Goal: Task Accomplishment & Management: Complete application form

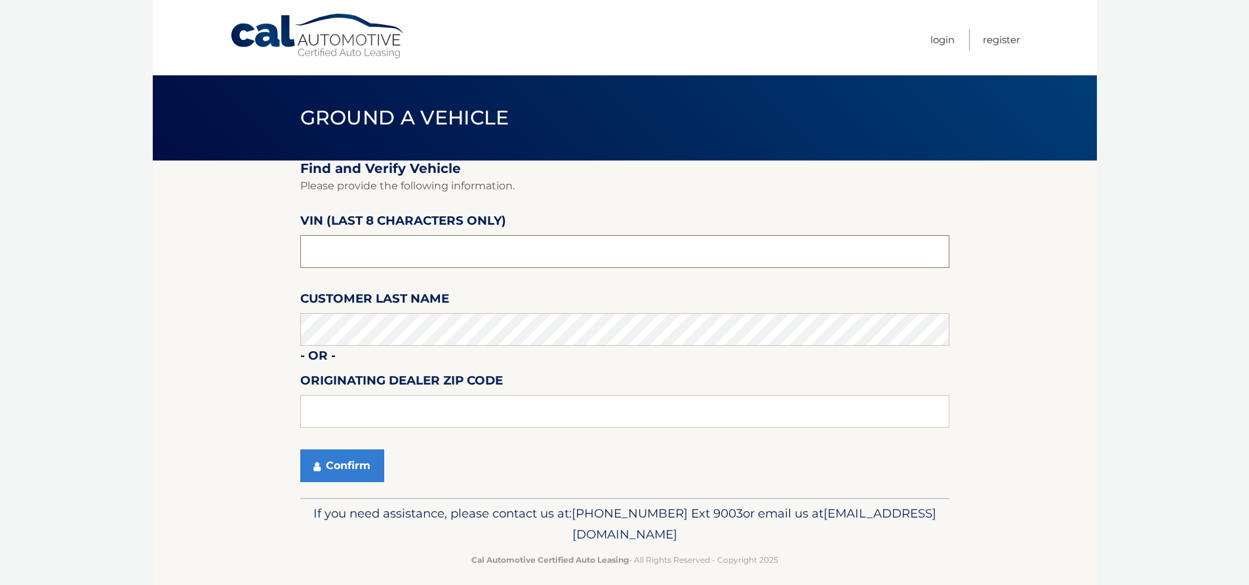
click at [473, 261] on input "text" at bounding box center [624, 251] width 649 height 33
click at [379, 458] on button "Confirm" at bounding box center [342, 466] width 84 height 33
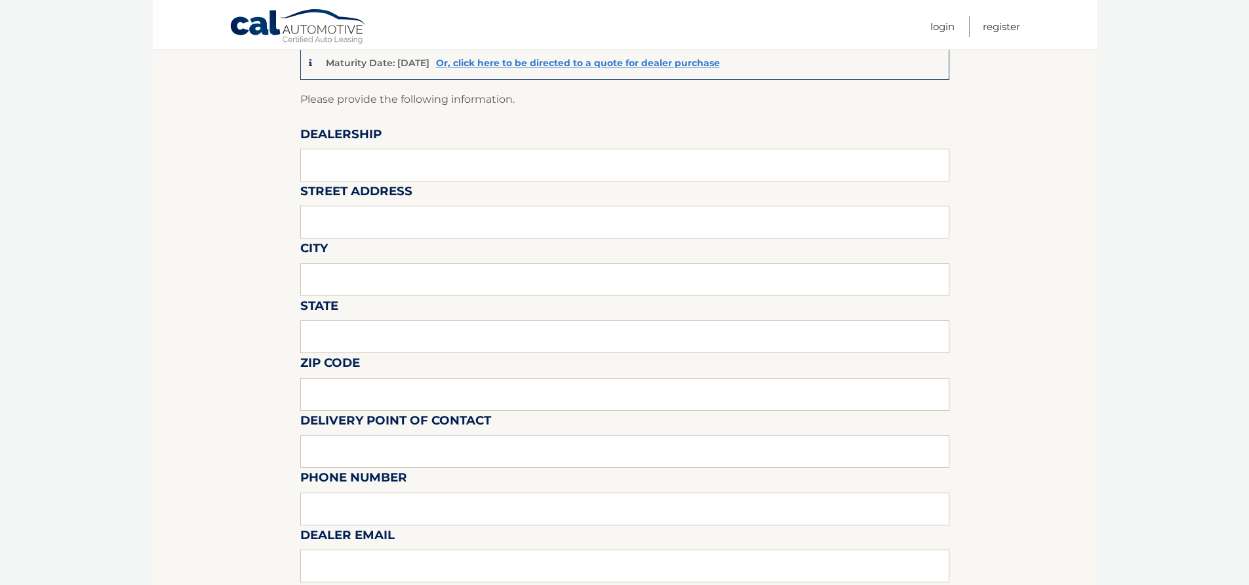
scroll to position [131, 0]
click at [359, 152] on input "text" at bounding box center [624, 163] width 649 height 33
click at [360, 167] on input "CENTRAL LFORIDA CDJR" at bounding box center [624, 163] width 649 height 33
click at [383, 211] on input "text" at bounding box center [624, 220] width 649 height 33
click at [366, 168] on input "CENTRAL FORIDA CDJR" at bounding box center [624, 163] width 649 height 33
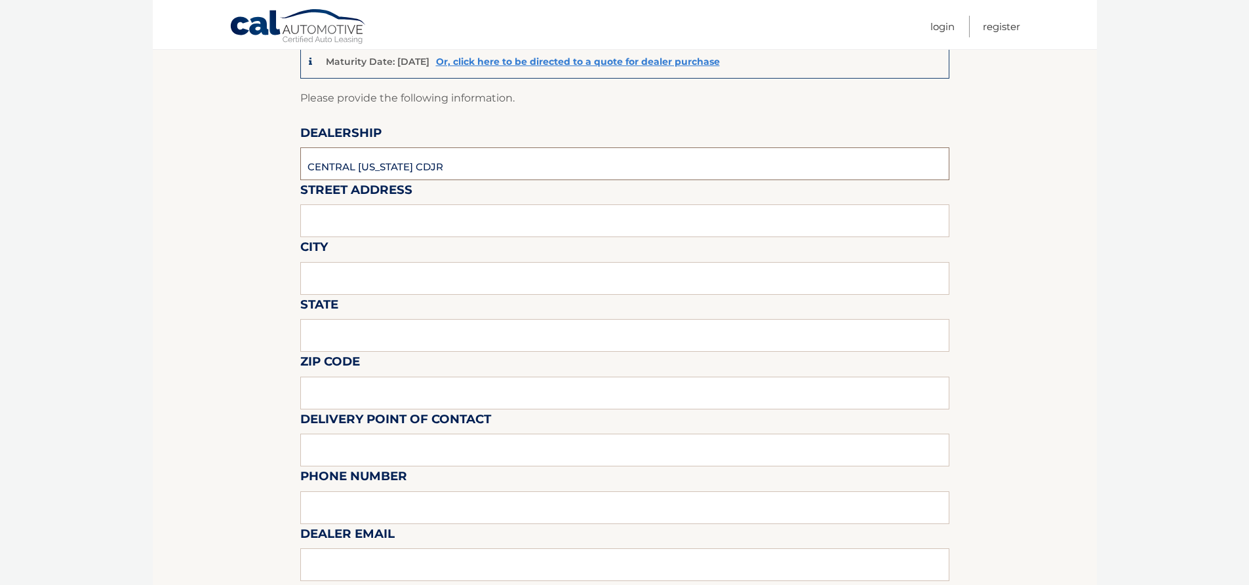
type input "CENTRAL FLORIDA CDJR"
click at [368, 220] on input "text" at bounding box center [624, 220] width 649 height 33
type input "8675 COMMODITY CIRCLE"
click at [365, 279] on input "text" at bounding box center [624, 278] width 649 height 33
type input "ORLANDO"
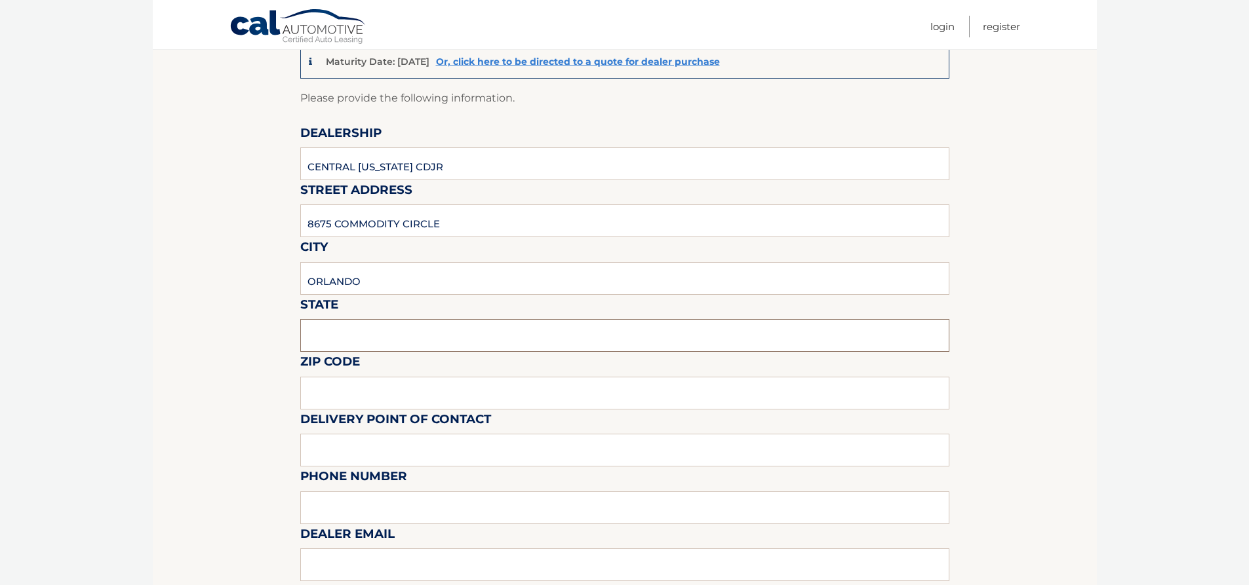
click at [408, 333] on input "text" at bounding box center [624, 335] width 649 height 33
type input "FL"
click at [385, 380] on input "text" at bounding box center [624, 393] width 649 height 33
type input "32819"
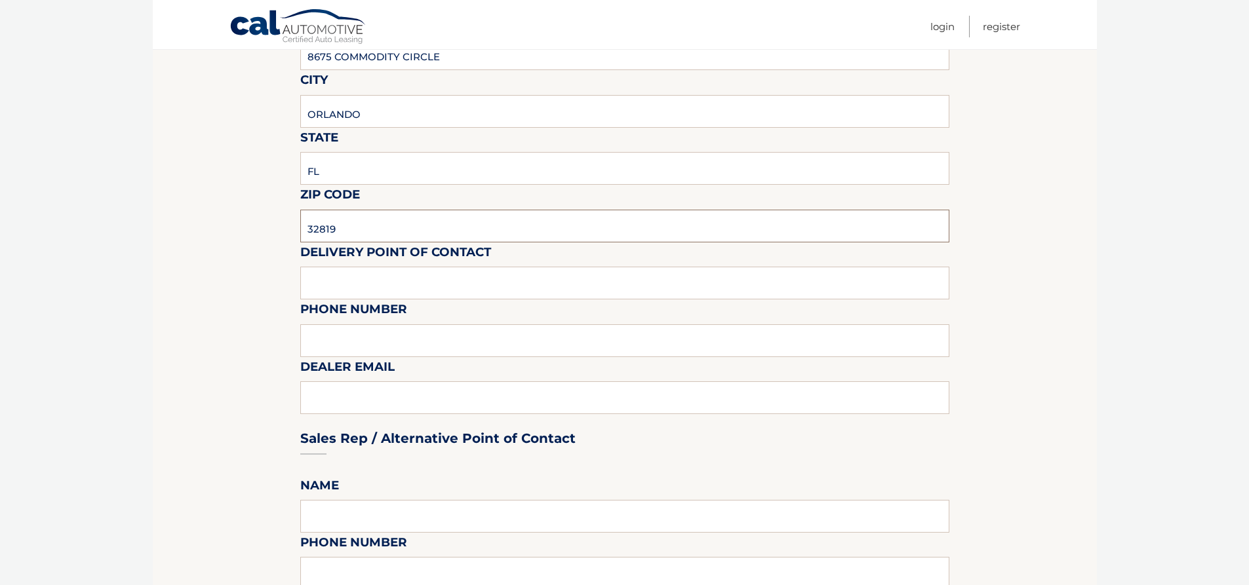
scroll to position [328, 0]
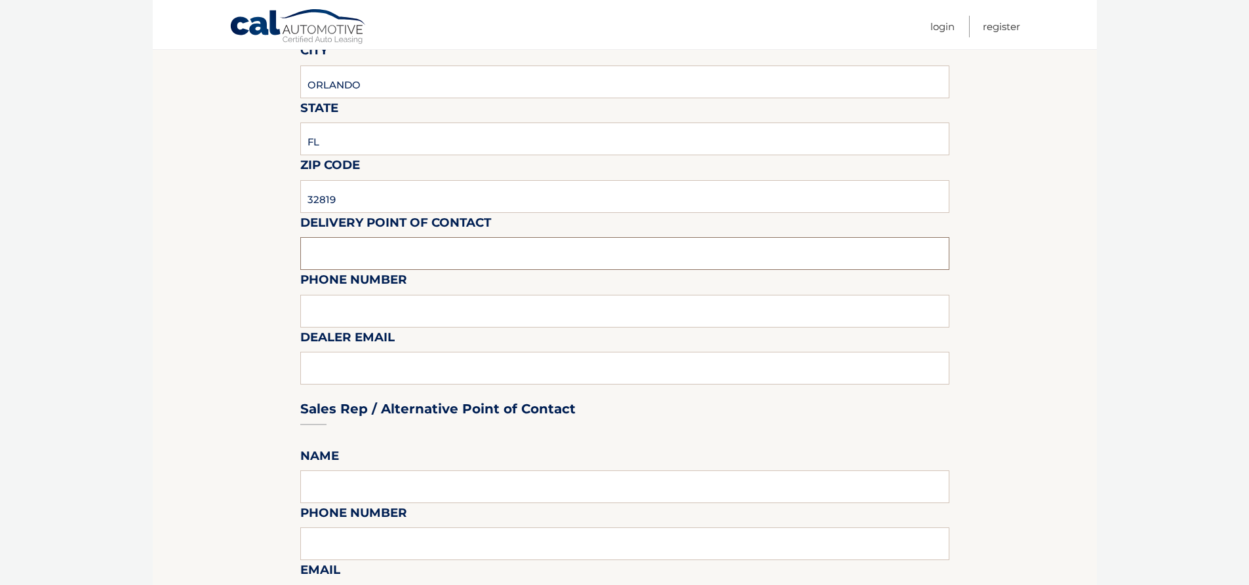
click at [342, 244] on input "text" at bounding box center [624, 253] width 649 height 33
type input "3523211703"
click at [326, 310] on input "text" at bounding box center [624, 311] width 649 height 33
type input "JNEAL@CENTRALFLORIDACDJR.COM"
click at [384, 363] on div "Sales Rep / Alternative Point of Contact" at bounding box center [624, 384] width 649 height 92
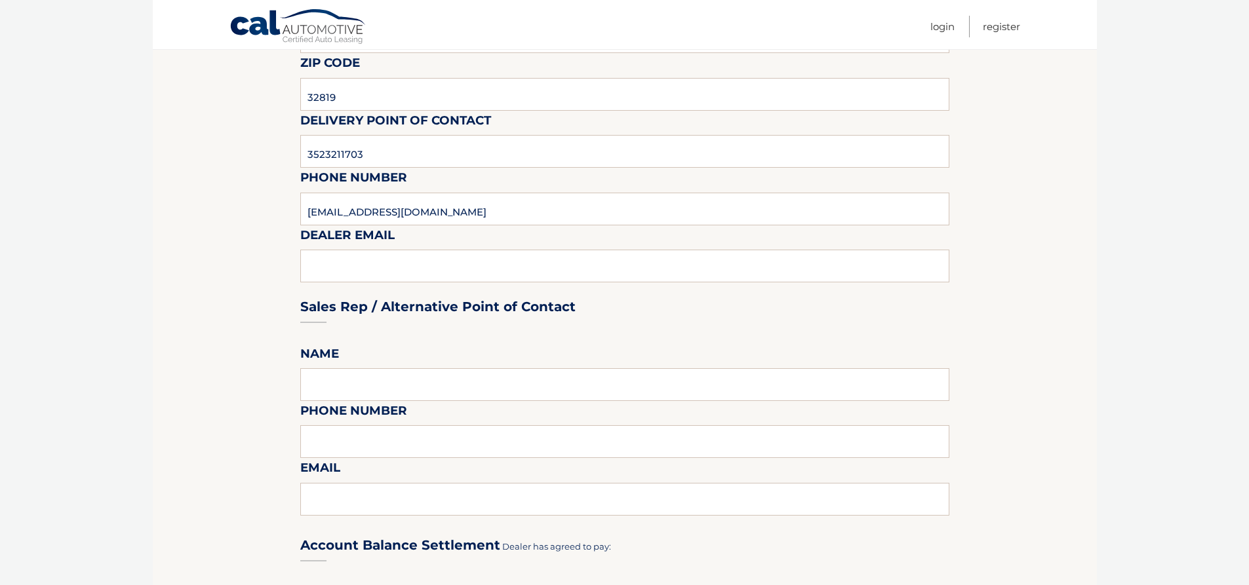
scroll to position [459, 0]
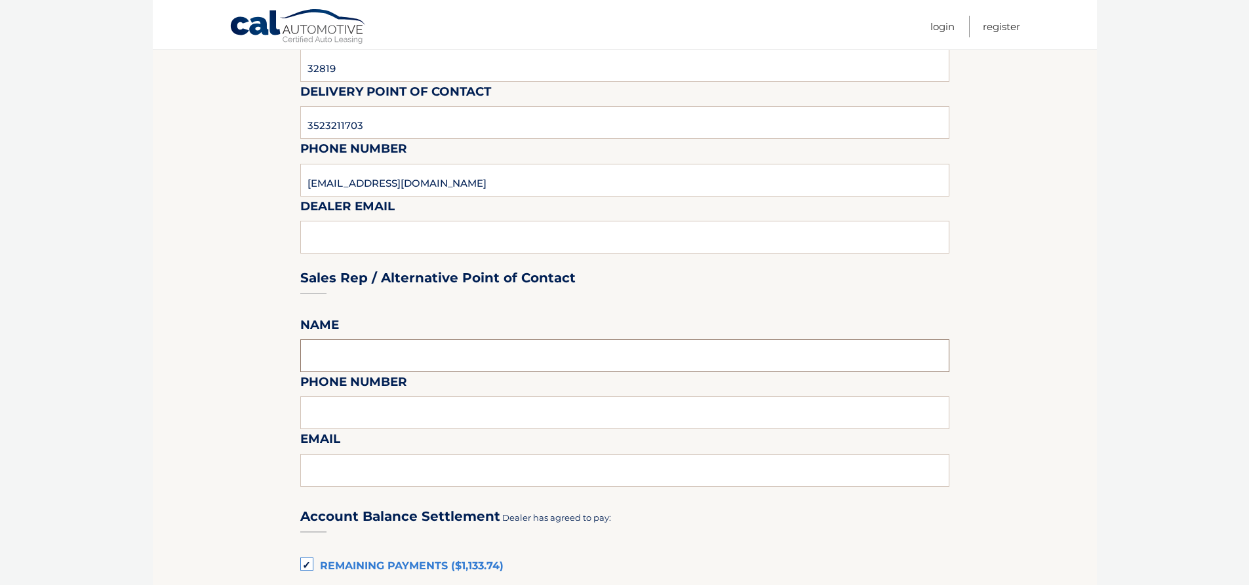
click at [338, 348] on input "text" at bounding box center [624, 356] width 649 height 33
type input "JACQUIN NEAL"
click at [355, 414] on input "text" at bounding box center [624, 413] width 649 height 33
type input "3523211703"
click at [349, 481] on input "text" at bounding box center [624, 470] width 649 height 33
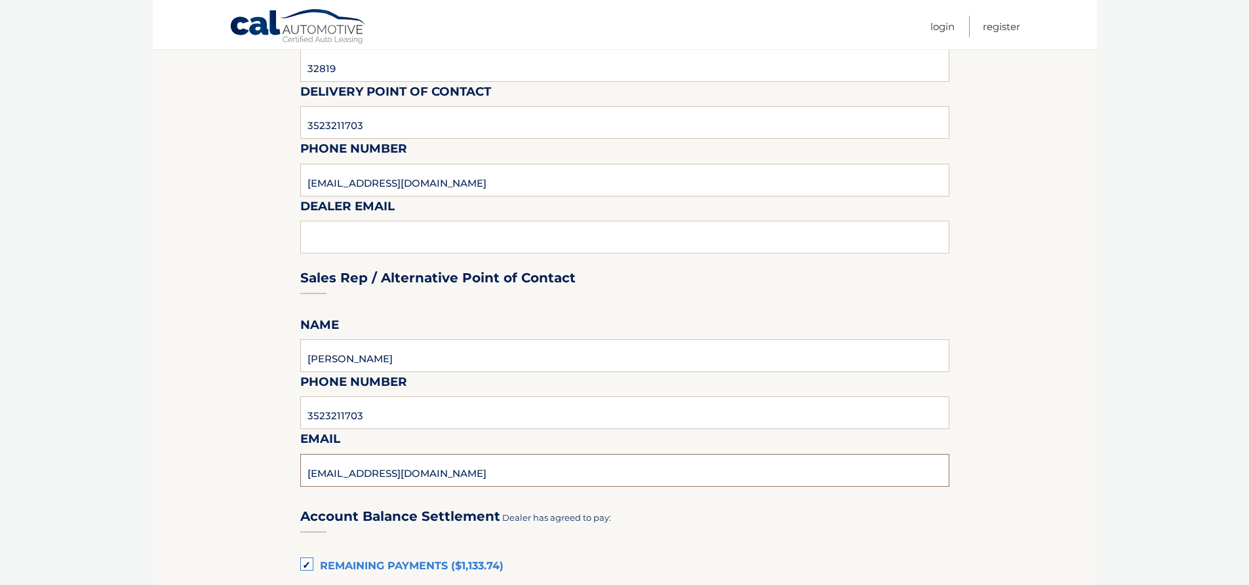
type input "JNEAL@CENTRALFLORIDACDJR.COM"
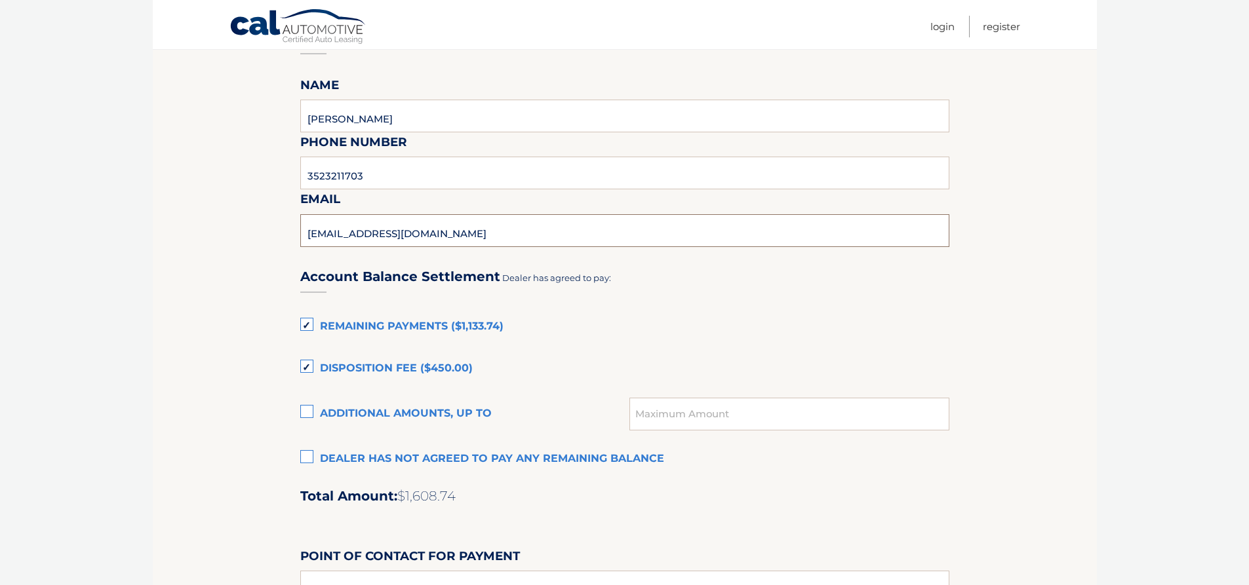
scroll to position [721, 0]
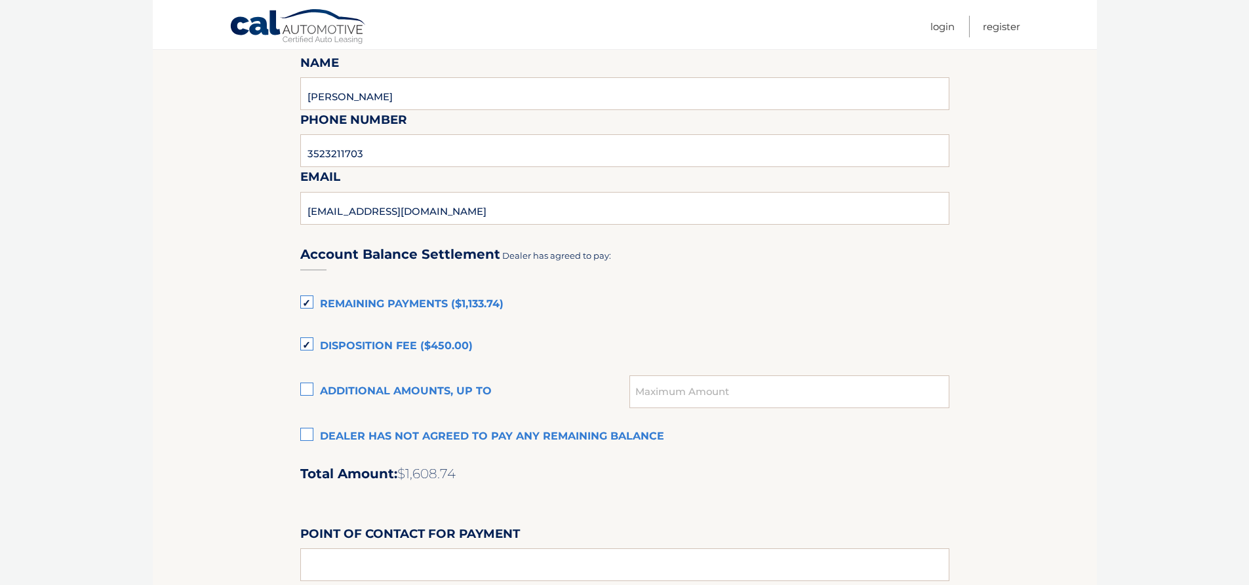
click at [311, 297] on label "Remaining Payments ($1,133.74)" at bounding box center [624, 305] width 649 height 26
click at [0, 0] on input "Remaining Payments ($1,133.74)" at bounding box center [0, 0] width 0 height 0
click at [307, 344] on label "Disposition Fee ($450.00)" at bounding box center [624, 347] width 649 height 26
click at [0, 0] on input "Disposition Fee ($450.00)" at bounding box center [0, 0] width 0 height 0
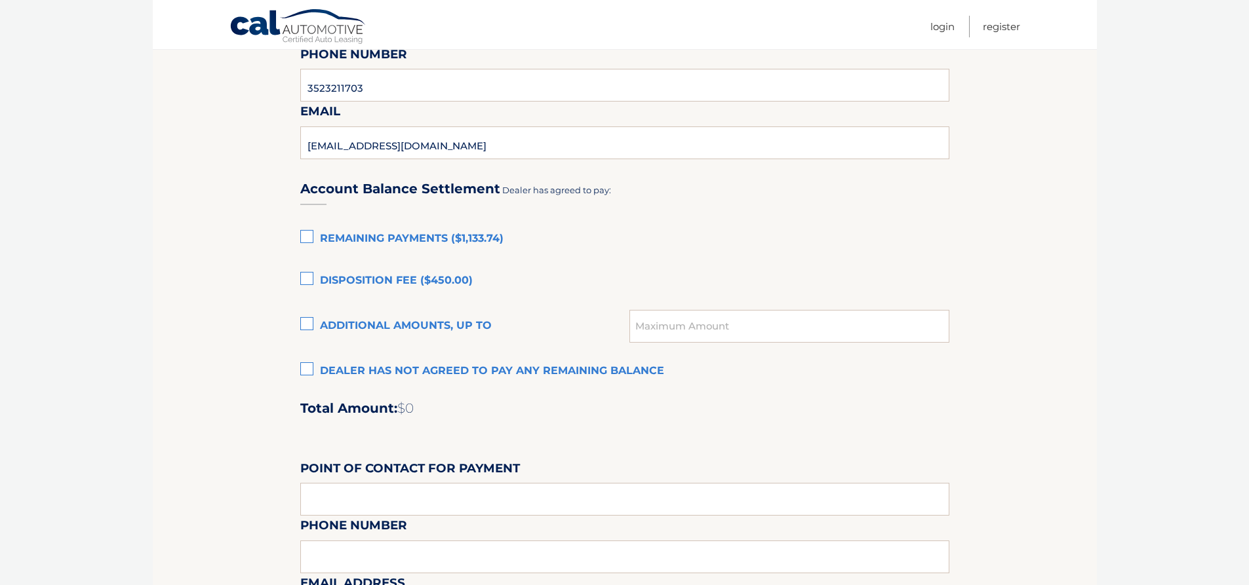
click at [316, 375] on label "Dealer has not agreed to pay any remaining balance" at bounding box center [624, 372] width 649 height 26
click at [0, 0] on input "Dealer has not agreed to pay any remaining balance" at bounding box center [0, 0] width 0 height 0
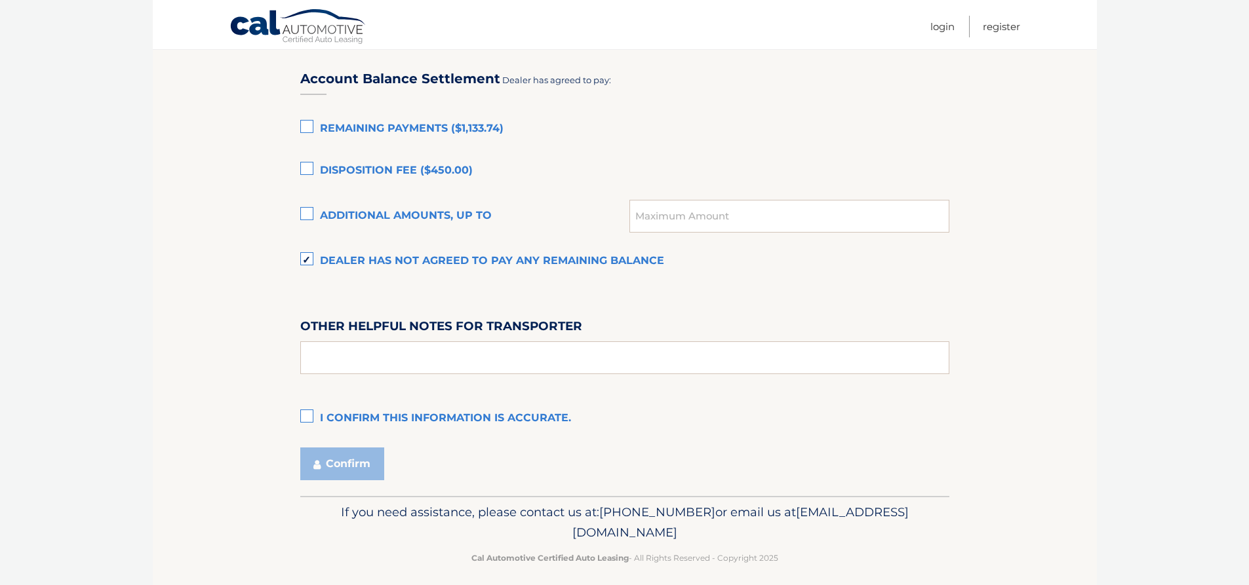
scroll to position [907, 0]
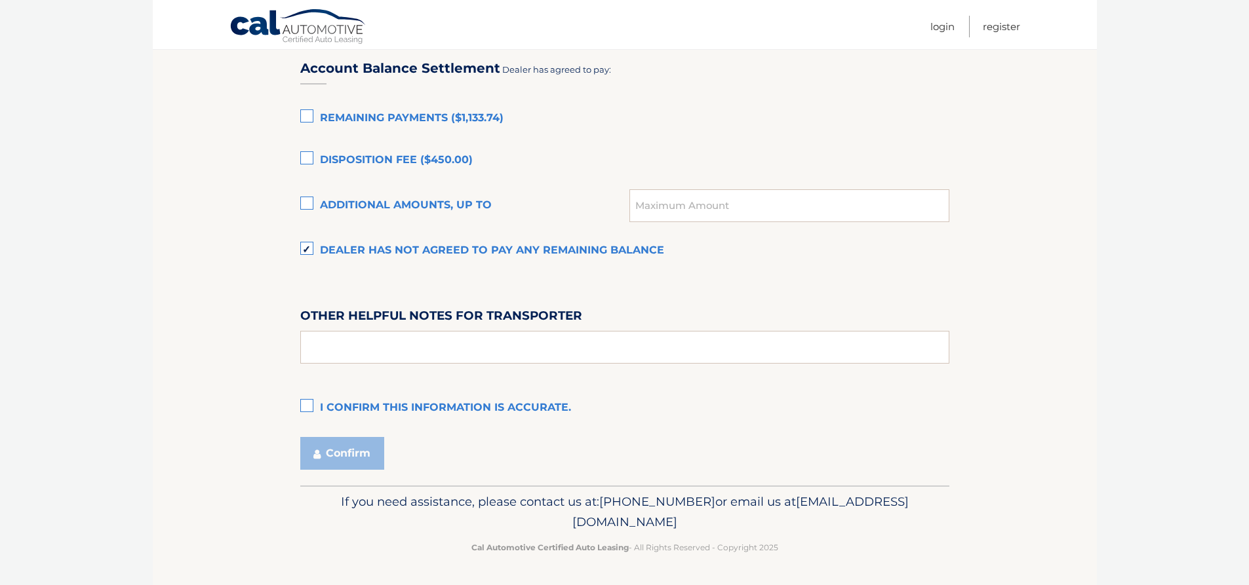
click at [311, 400] on label "I confirm this information is accurate." at bounding box center [624, 408] width 649 height 26
click at [0, 0] on input "I confirm this information is accurate." at bounding box center [0, 0] width 0 height 0
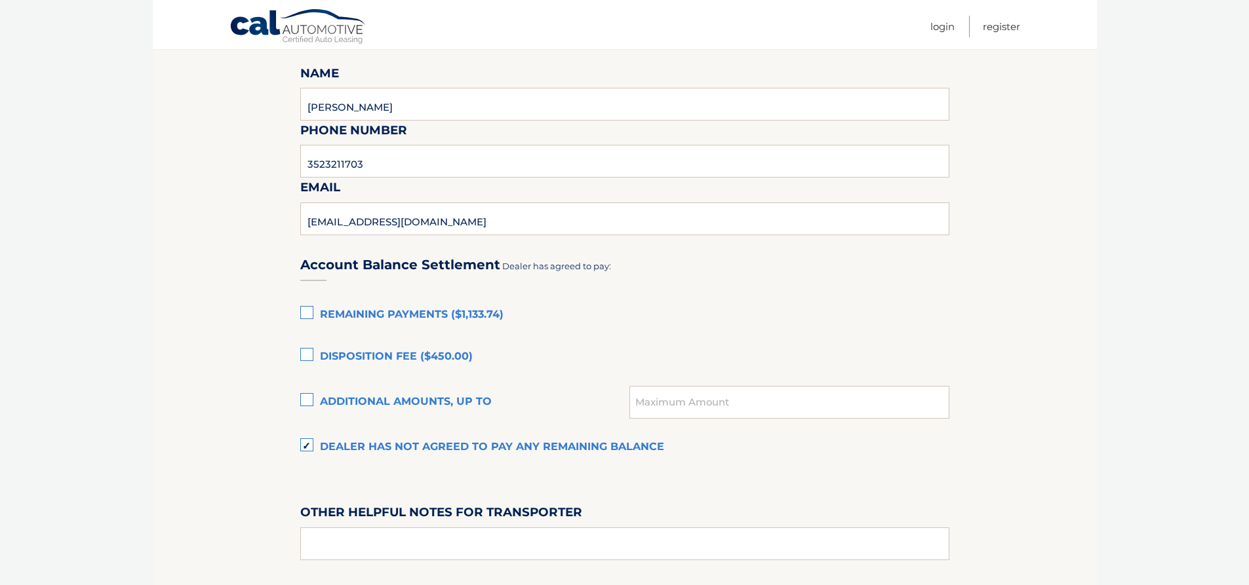
click at [310, 444] on label "Dealer has not agreed to pay any remaining balance" at bounding box center [624, 448] width 649 height 26
click at [0, 0] on input "Dealer has not agreed to pay any remaining balance" at bounding box center [0, 0] width 0 height 0
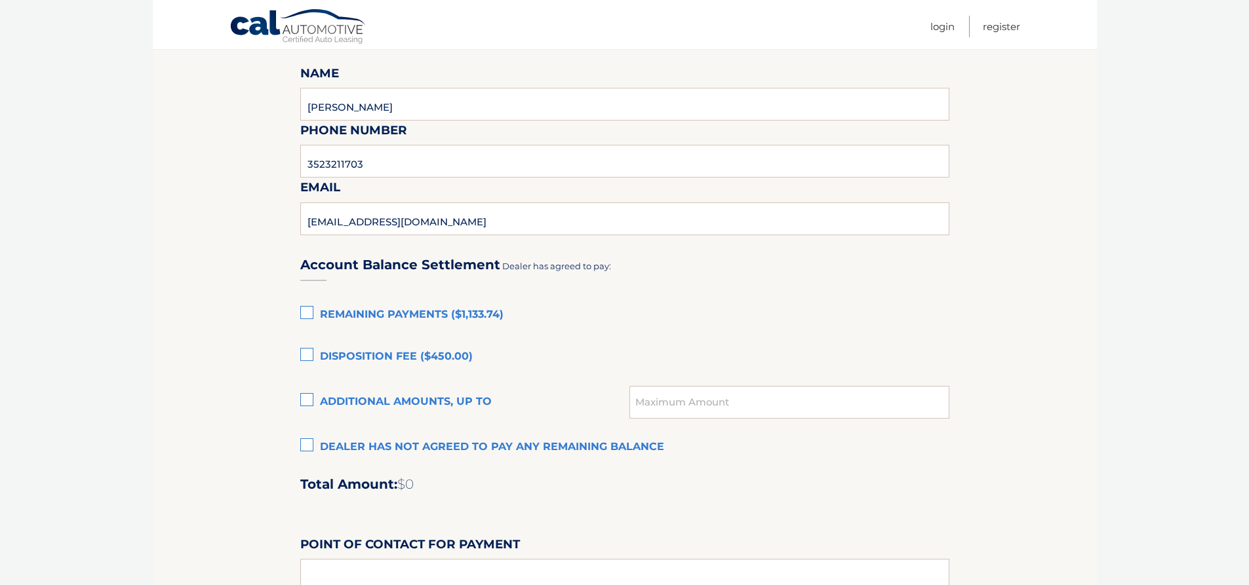
click at [313, 310] on label "Remaining Payments ($1,133.74)" at bounding box center [624, 315] width 649 height 26
click at [0, 0] on input "Remaining Payments ($1,133.74)" at bounding box center [0, 0] width 0 height 0
click at [309, 358] on label "Disposition Fee ($450.00)" at bounding box center [624, 357] width 649 height 26
click at [0, 0] on input "Disposition Fee ($450.00)" at bounding box center [0, 0] width 0 height 0
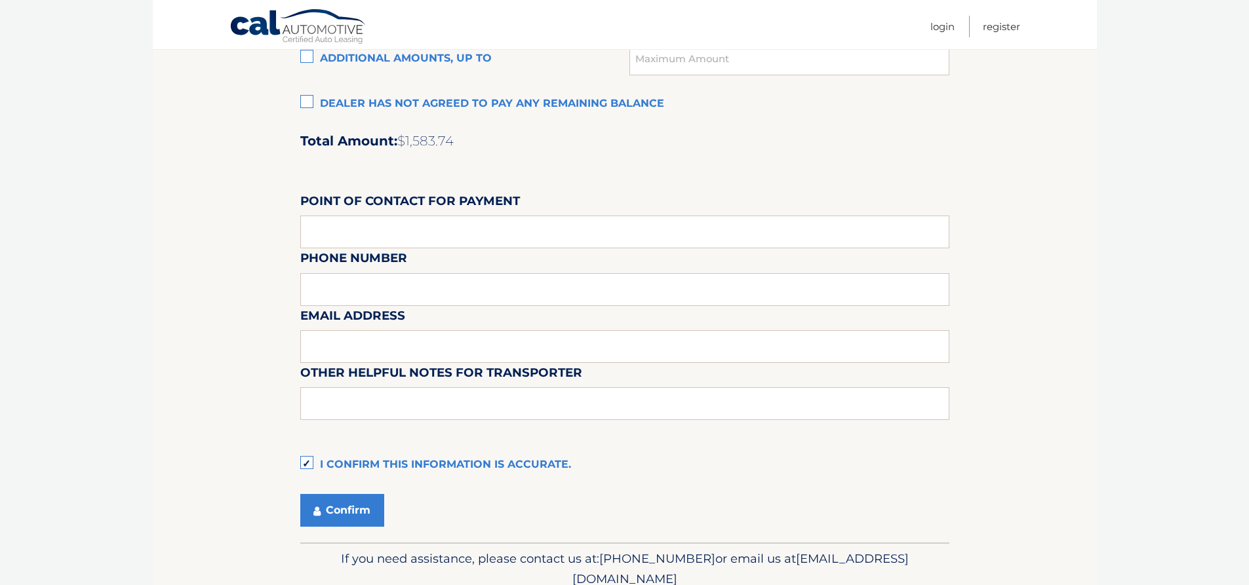
scroll to position [973, 0]
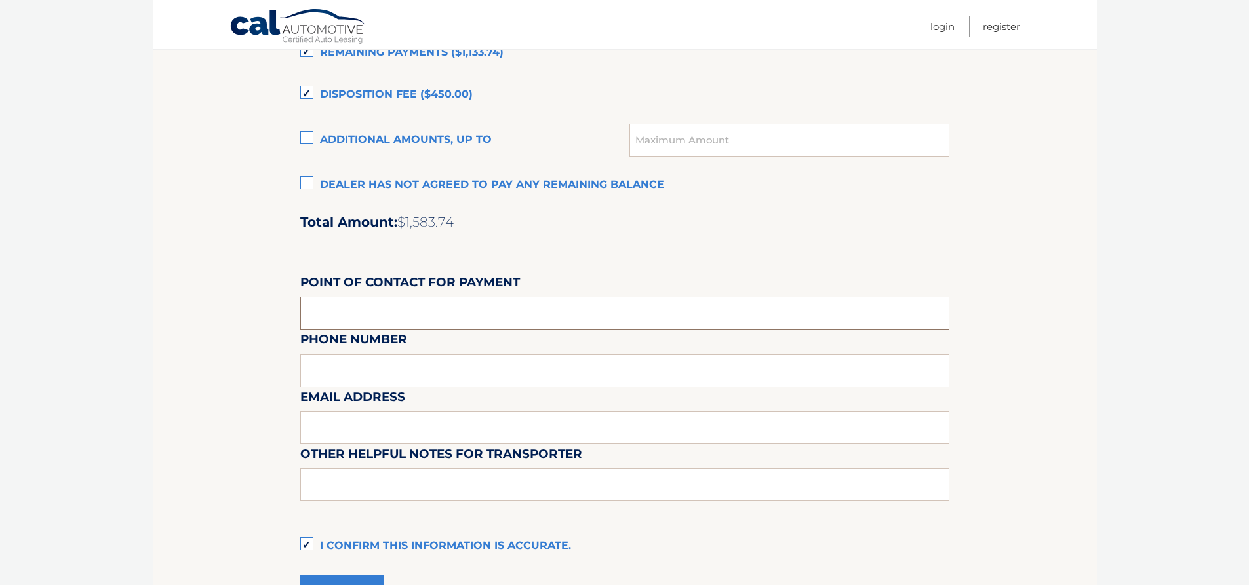
click at [346, 307] on input "text" at bounding box center [624, 313] width 649 height 33
click at [399, 324] on input "3523211703" at bounding box center [624, 313] width 649 height 33
click at [399, 323] on input "3523211703" at bounding box center [624, 313] width 649 height 33
type input "JACQUIN NEAL"
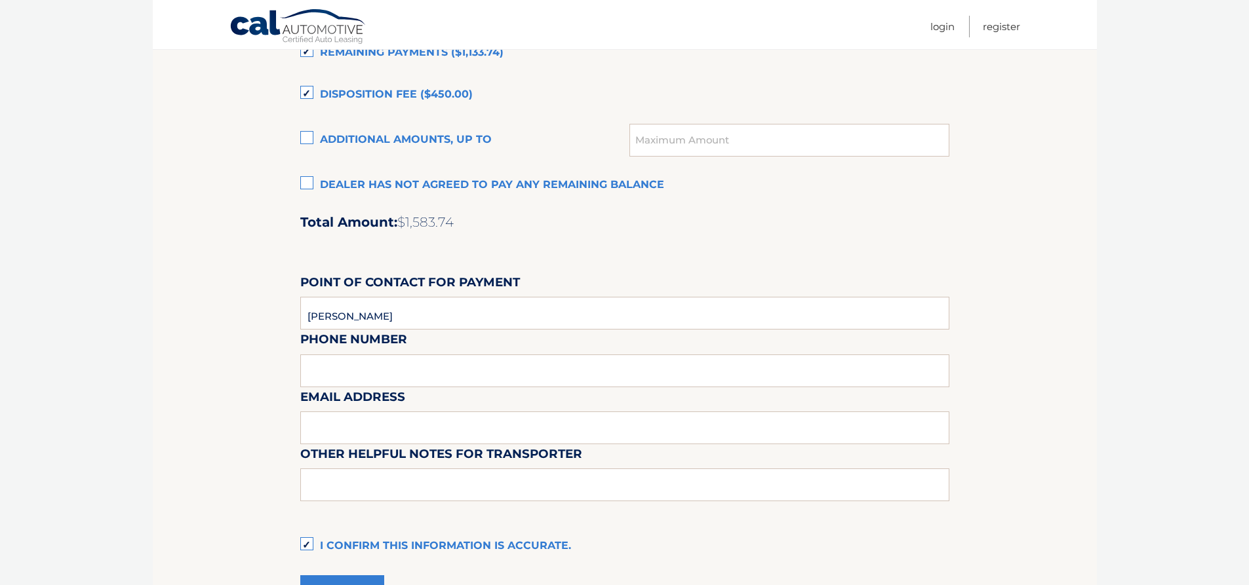
click at [458, 355] on div "Email Address" at bounding box center [624, 358] width 649 height 57
click at [458, 363] on div "Email Address" at bounding box center [624, 358] width 649 height 57
drag, startPoint x: 415, startPoint y: 373, endPoint x: 302, endPoint y: 369, distance: 112.8
click at [412, 373] on div "Email Address" at bounding box center [624, 358] width 649 height 57
click at [302, 369] on div "Email Address" at bounding box center [624, 358] width 649 height 57
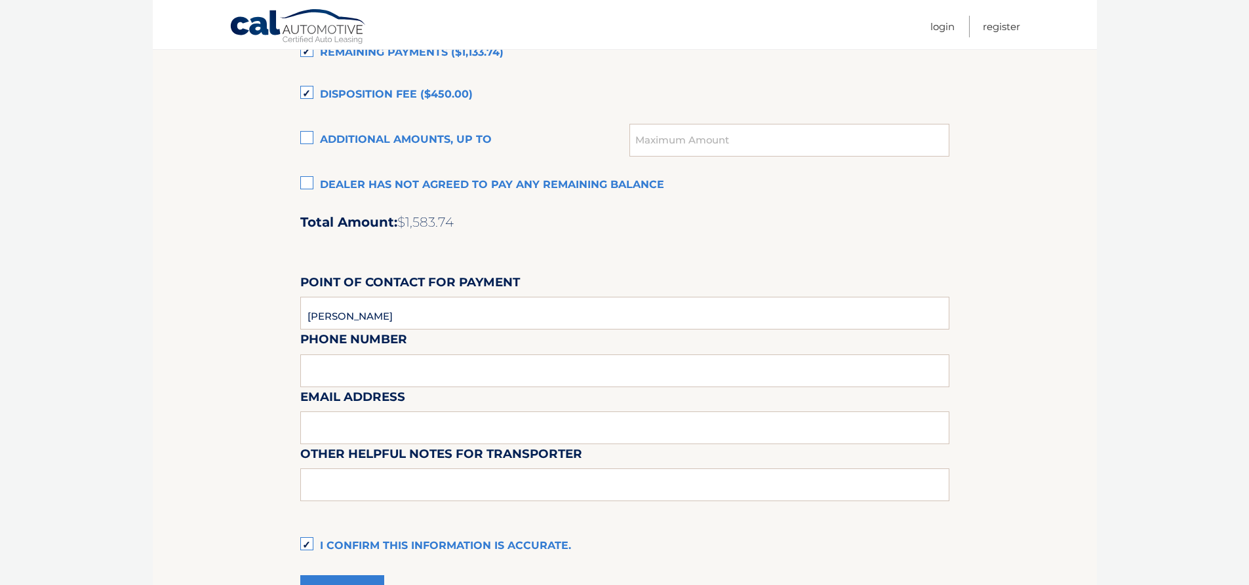
click at [322, 365] on div "Email Address" at bounding box center [624, 358] width 649 height 57
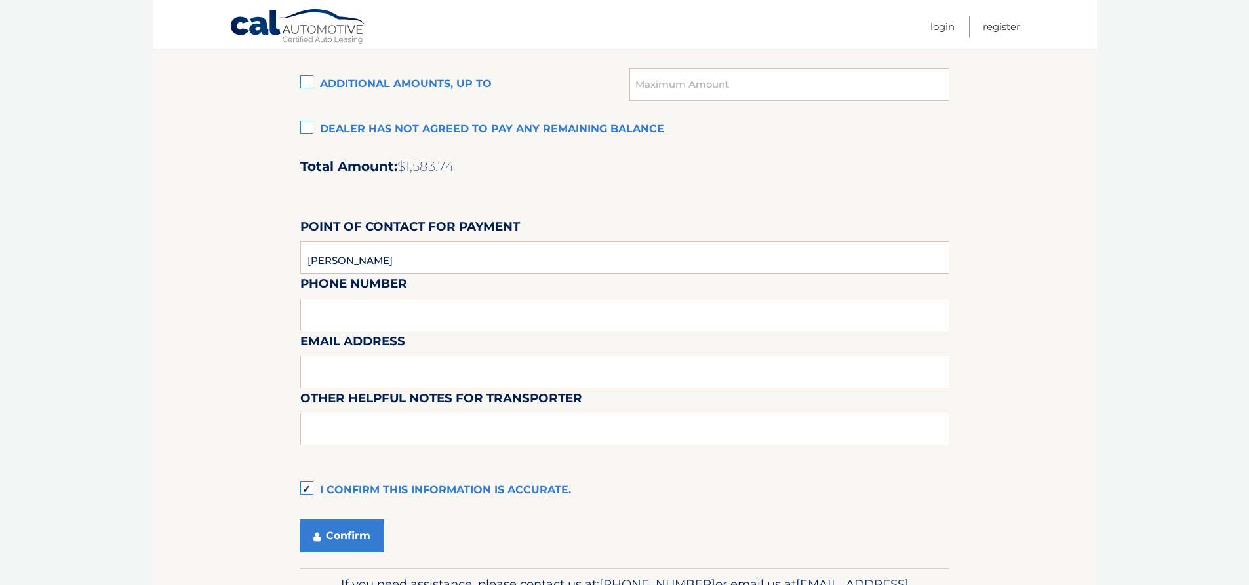
scroll to position [1104, 0]
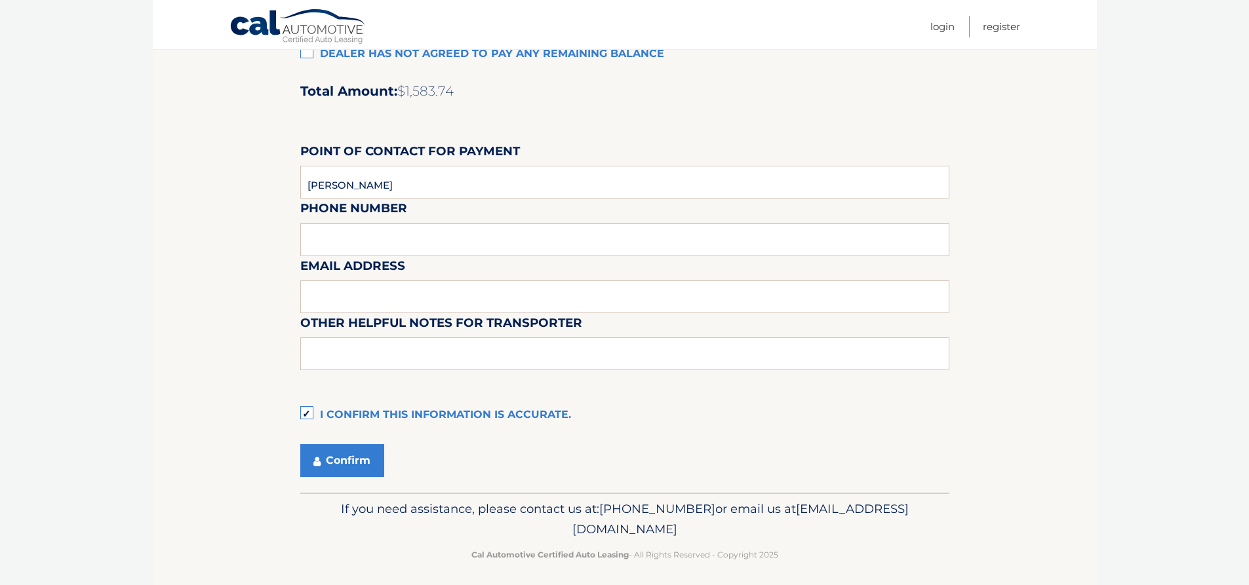
click at [369, 236] on div "Email Address" at bounding box center [624, 227] width 649 height 57
click at [341, 296] on input "text" at bounding box center [624, 297] width 649 height 33
type input "JNEAL@CENTRALFLORIDACDJR.COM"
click at [348, 464] on button "Confirm" at bounding box center [342, 460] width 84 height 33
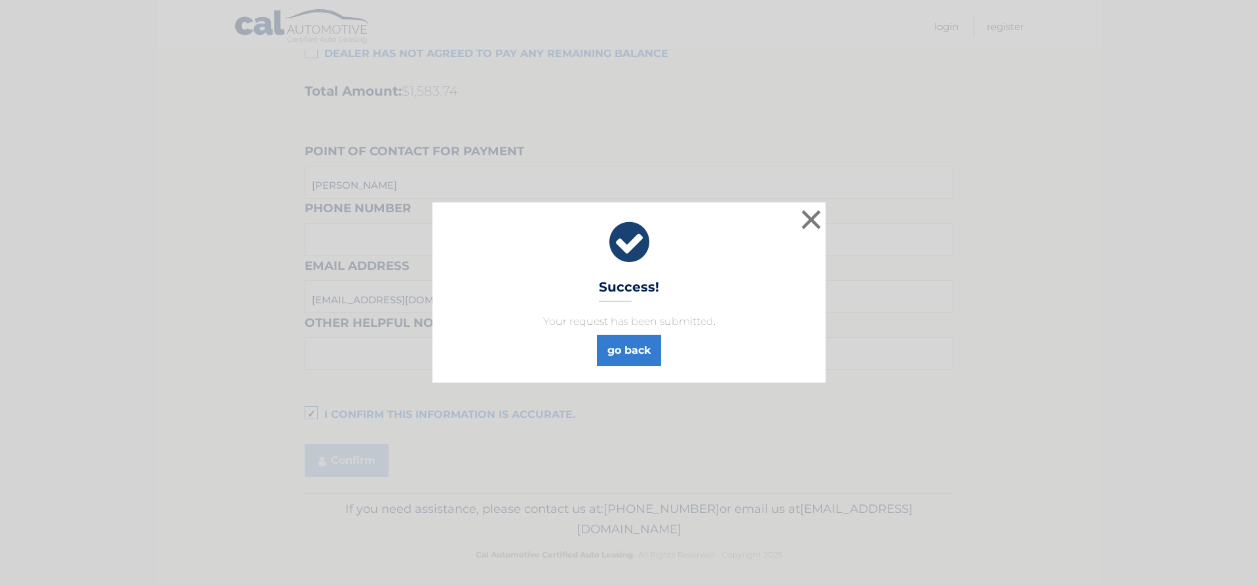
click at [827, 214] on div "× Success! Your request has been submitted. go back" at bounding box center [629, 293] width 1248 height 180
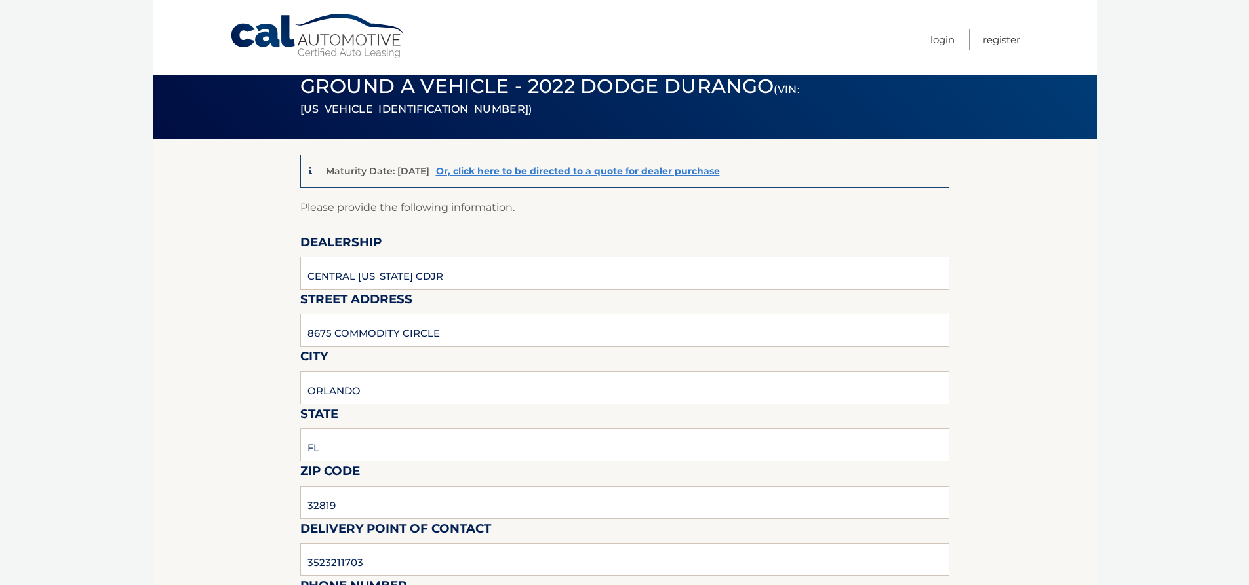
scroll to position [0, 0]
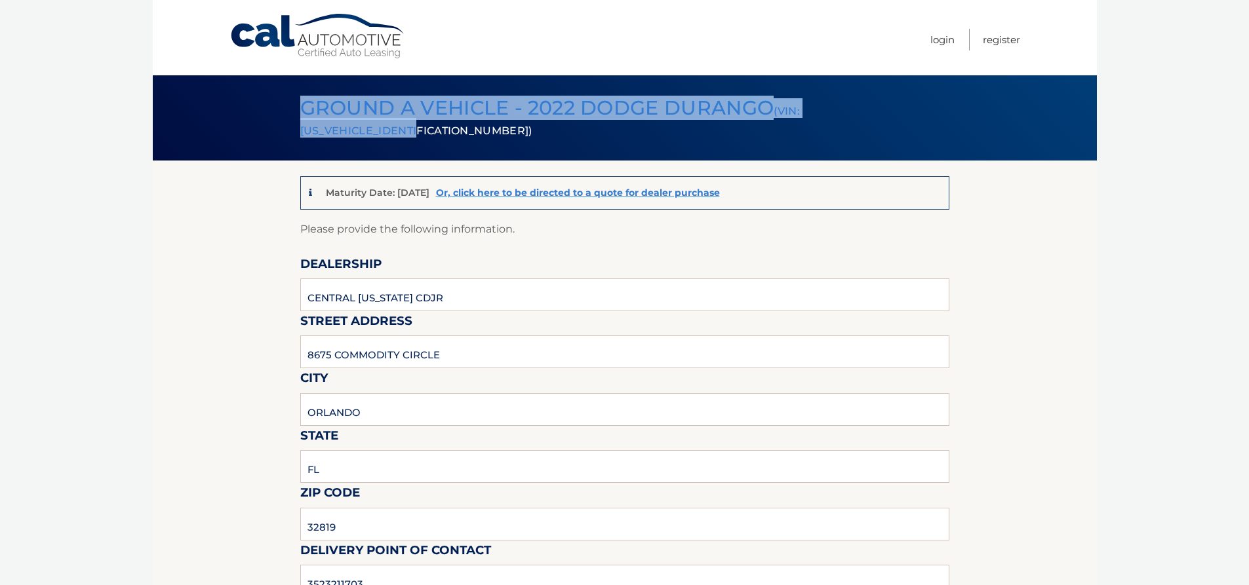
drag, startPoint x: 303, startPoint y: 105, endPoint x: 676, endPoint y: 136, distance: 374.2
click at [676, 136] on h1 "Ground a Vehicle - 2022 Dodge Durango (VIN: 1C4RDHDG9NC199704)" at bounding box center [609, 118] width 649 height 54
click at [496, 117] on span "Ground a Vehicle - 2022 Dodge Durango (VIN: 1C4RDHDG9NC199704)" at bounding box center [549, 118] width 499 height 44
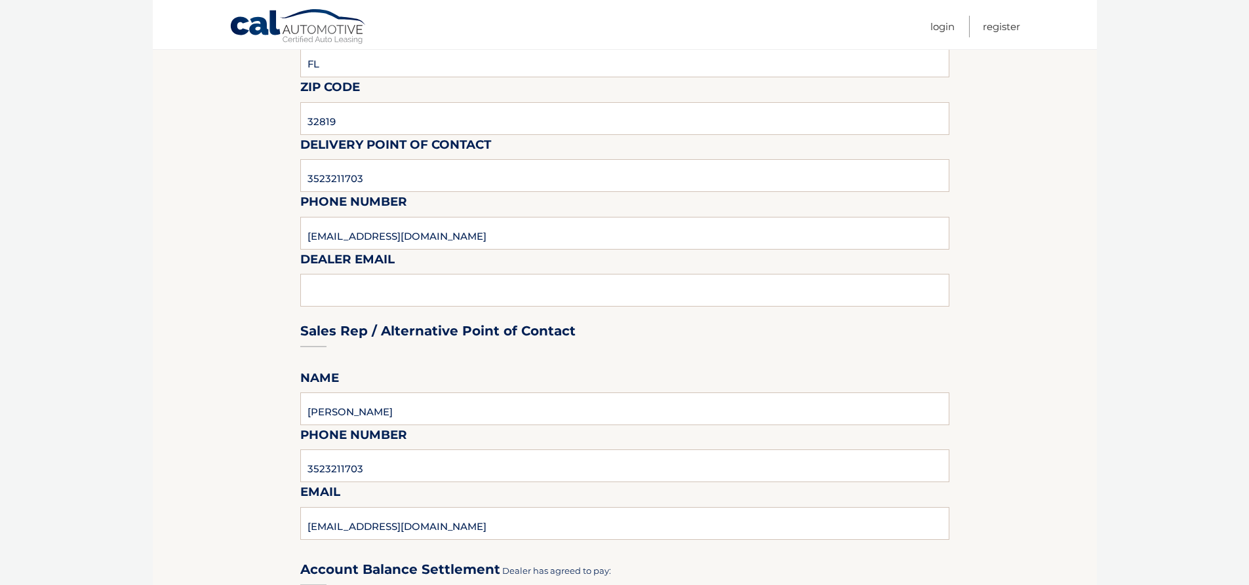
scroll to position [655, 0]
